Goal: Task Accomplishment & Management: Manage account settings

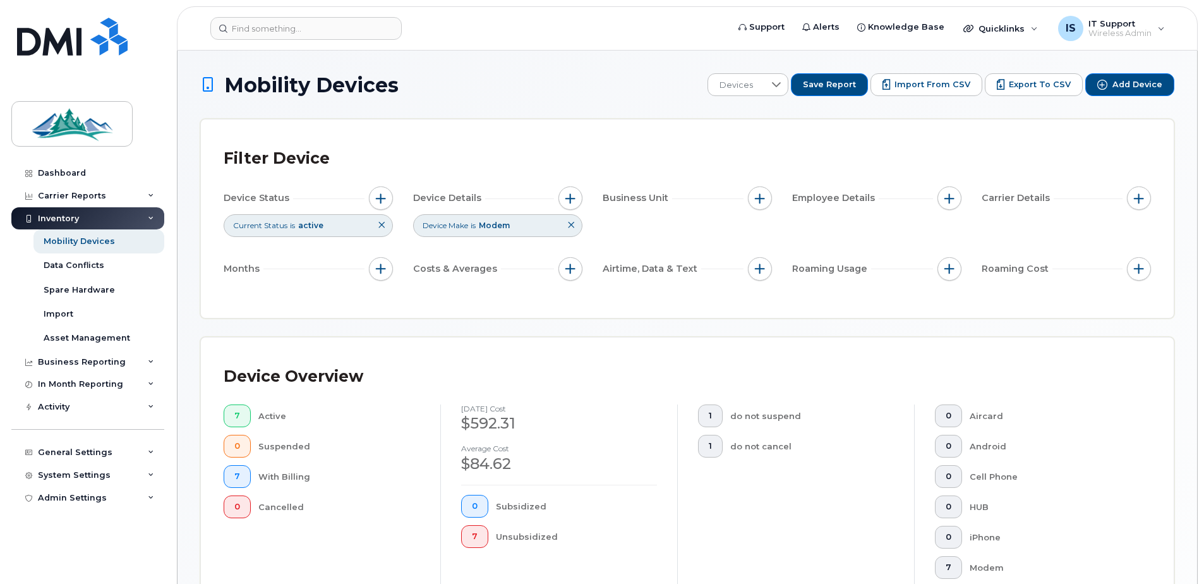
scroll to position [541, 0]
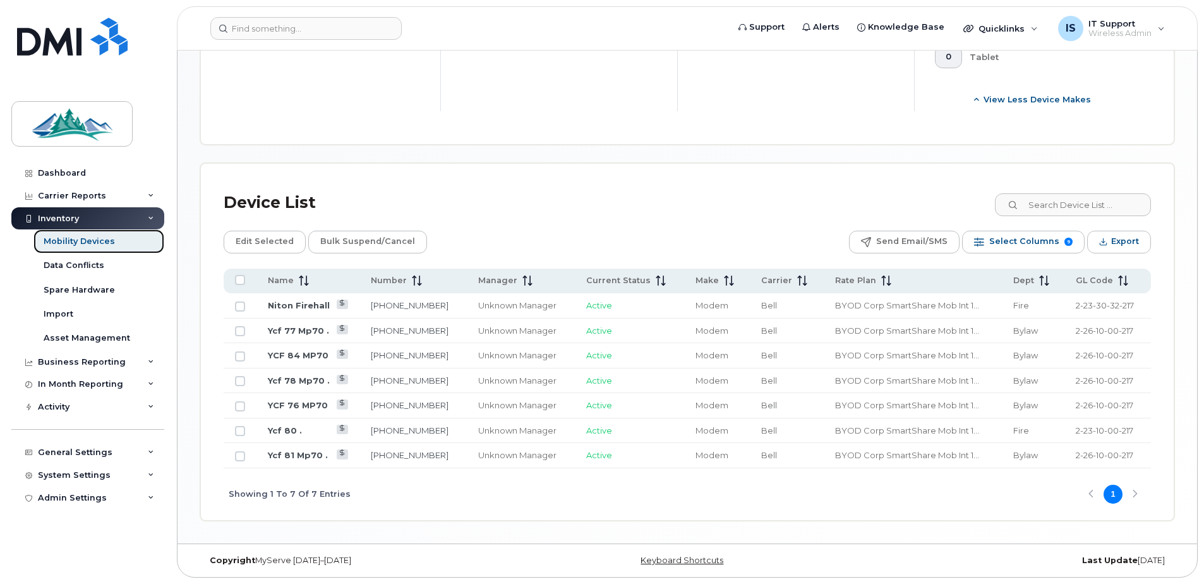
click at [71, 238] on div "Mobility Devices" at bounding box center [79, 241] width 71 height 11
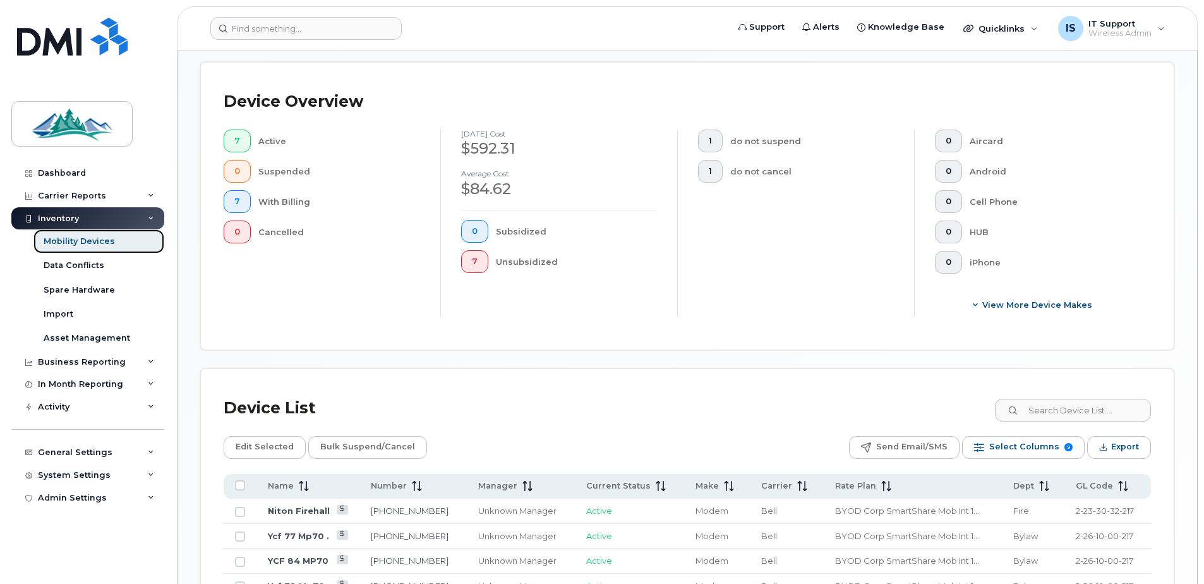
scroll to position [227, 0]
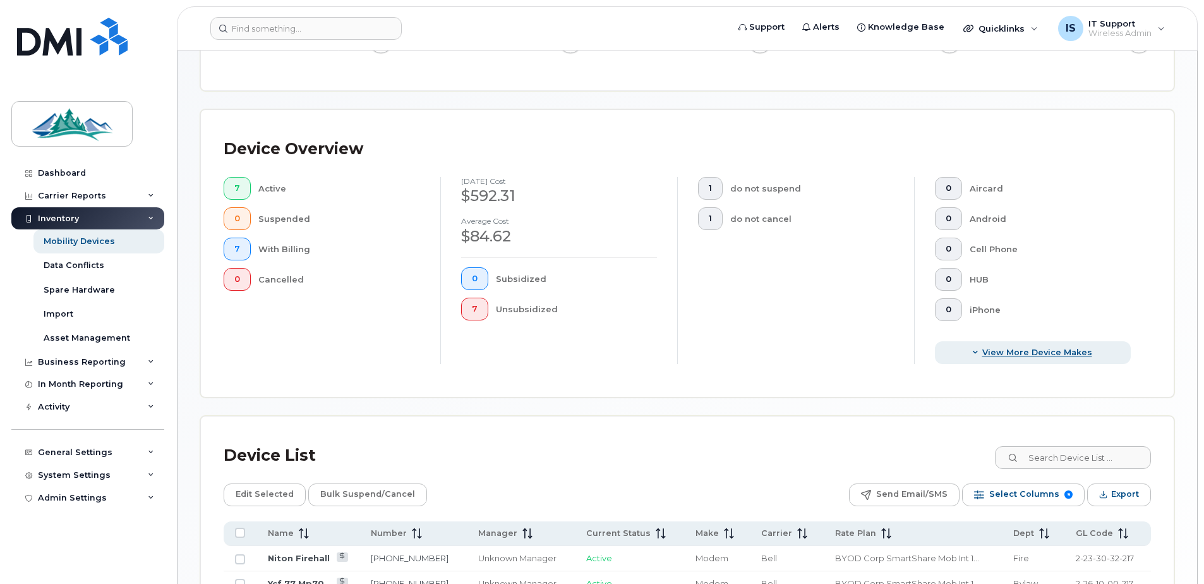
click at [1061, 351] on span "View More Device Makes" at bounding box center [1037, 352] width 110 height 12
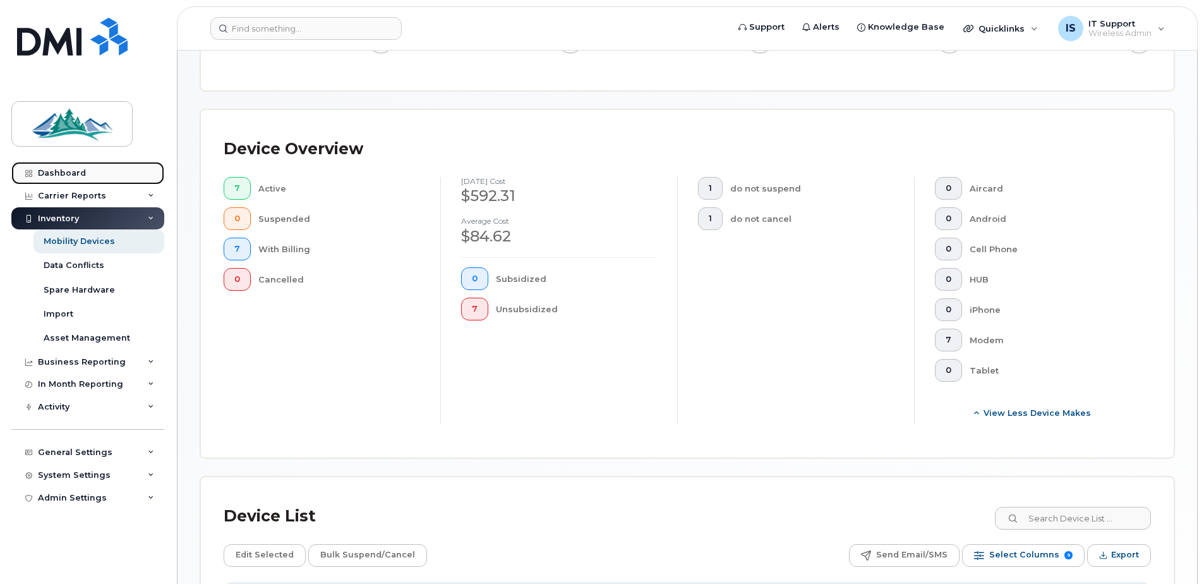
click at [63, 170] on div "Dashboard" at bounding box center [62, 173] width 48 height 10
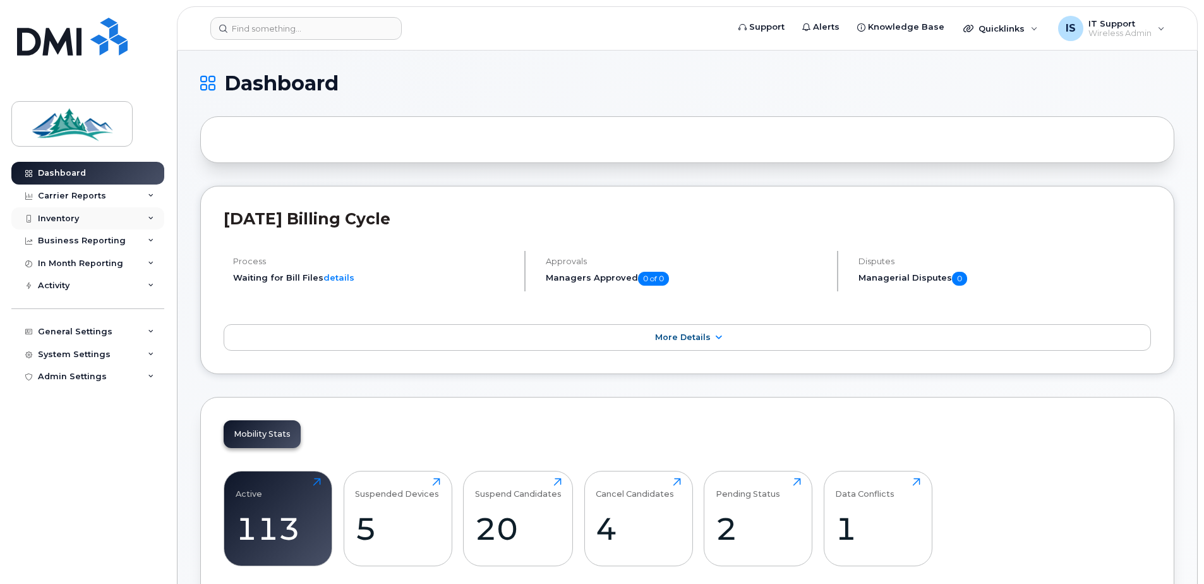
click at [75, 227] on div "Inventory" at bounding box center [87, 218] width 153 height 23
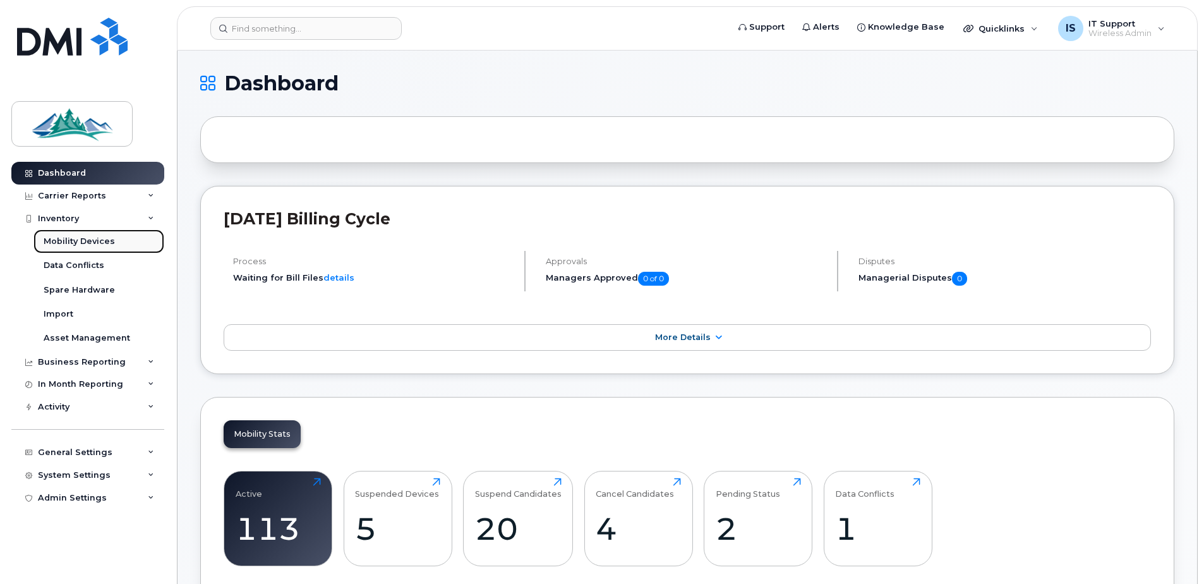
click at [70, 241] on div "Mobility Devices" at bounding box center [79, 241] width 71 height 11
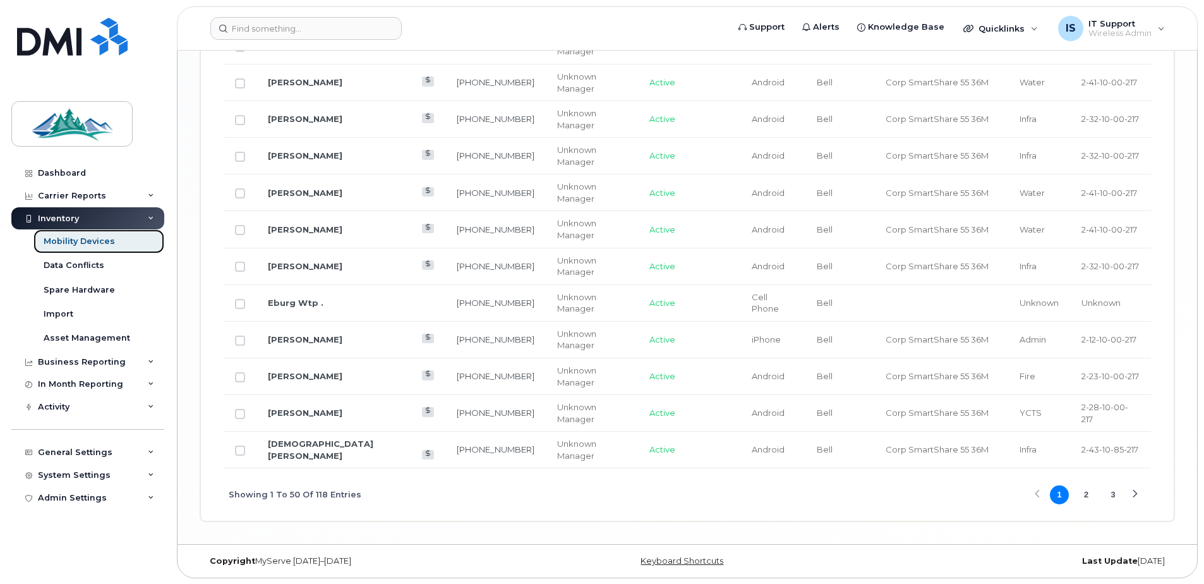
scroll to position [2152, 0]
click at [1088, 496] on button "2" at bounding box center [1086, 493] width 19 height 19
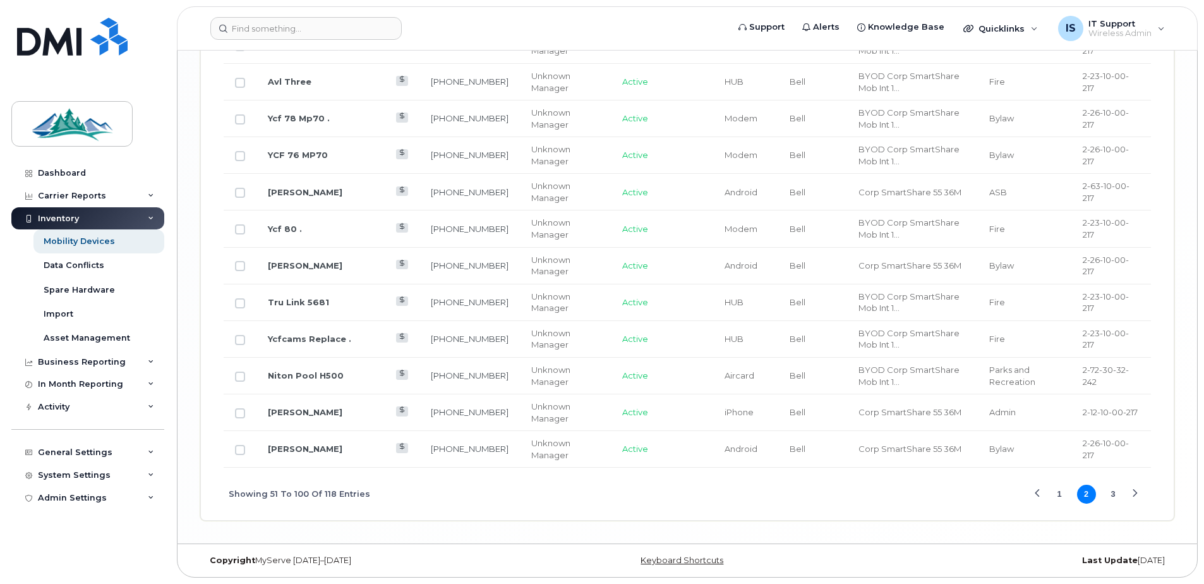
click at [1116, 495] on button "3" at bounding box center [1113, 493] width 19 height 19
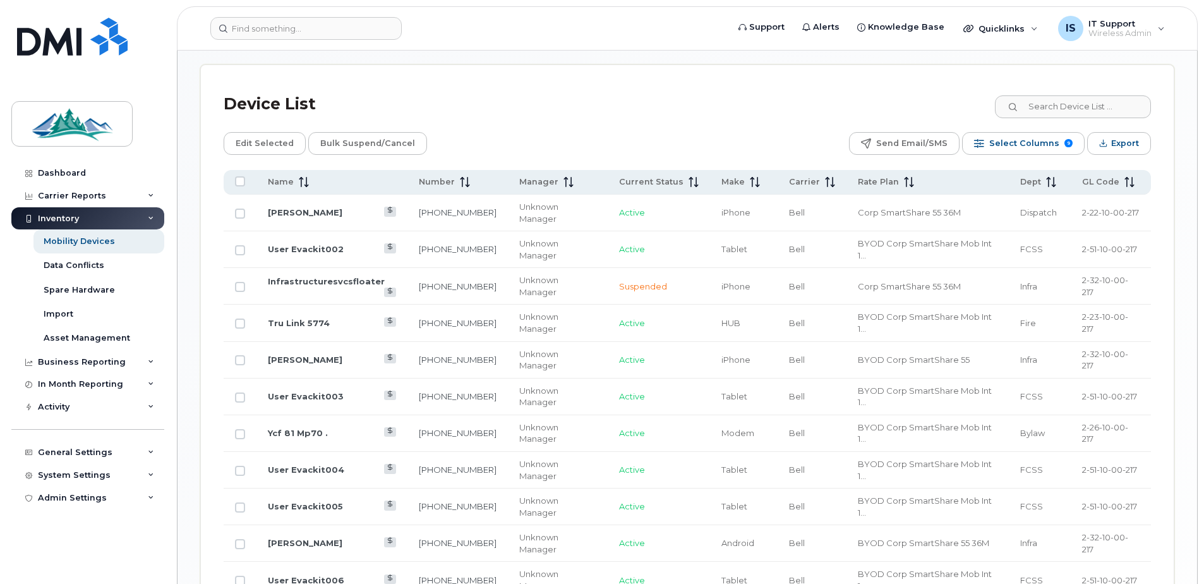
scroll to position [577, 0]
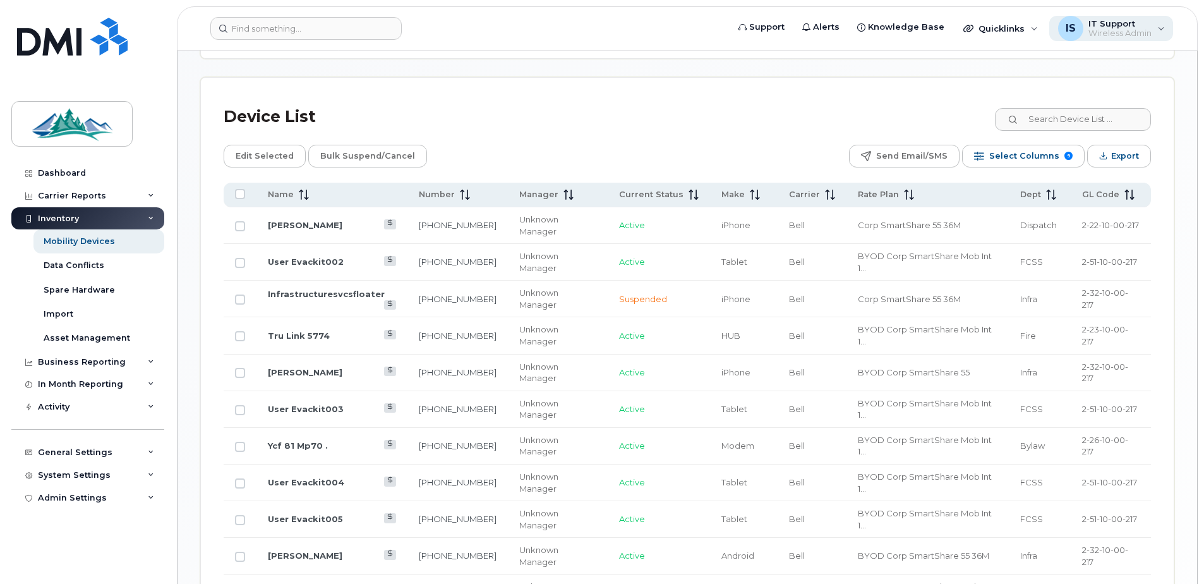
click at [1102, 33] on span "Wireless Admin" at bounding box center [1119, 33] width 63 height 10
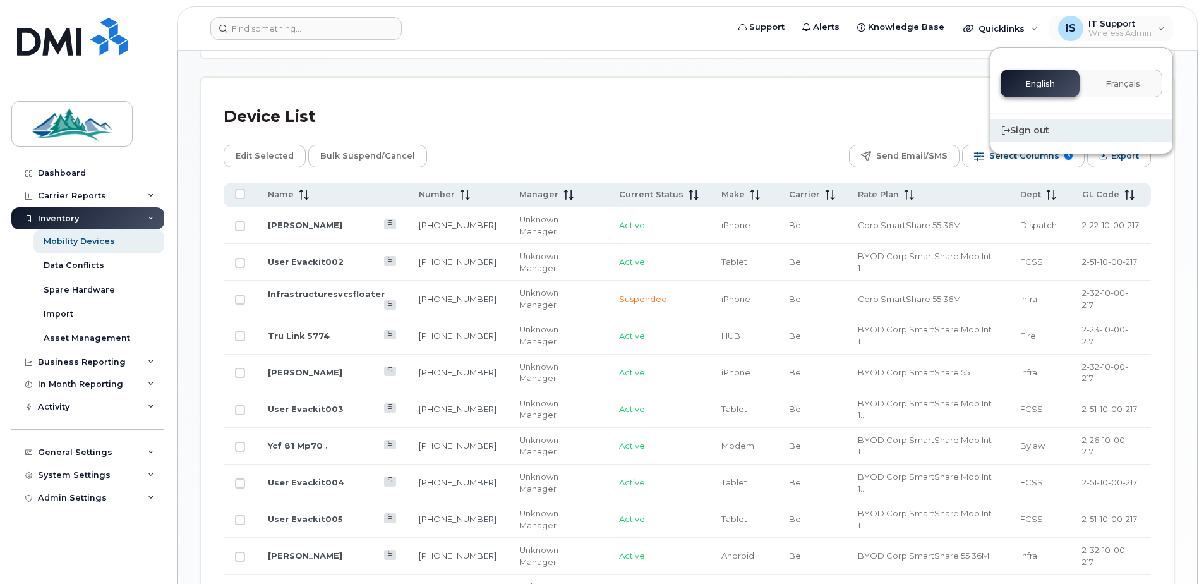
click at [1042, 128] on div "Sign out" at bounding box center [1081, 130] width 182 height 23
